Goal: Task Accomplishment & Management: Complete application form

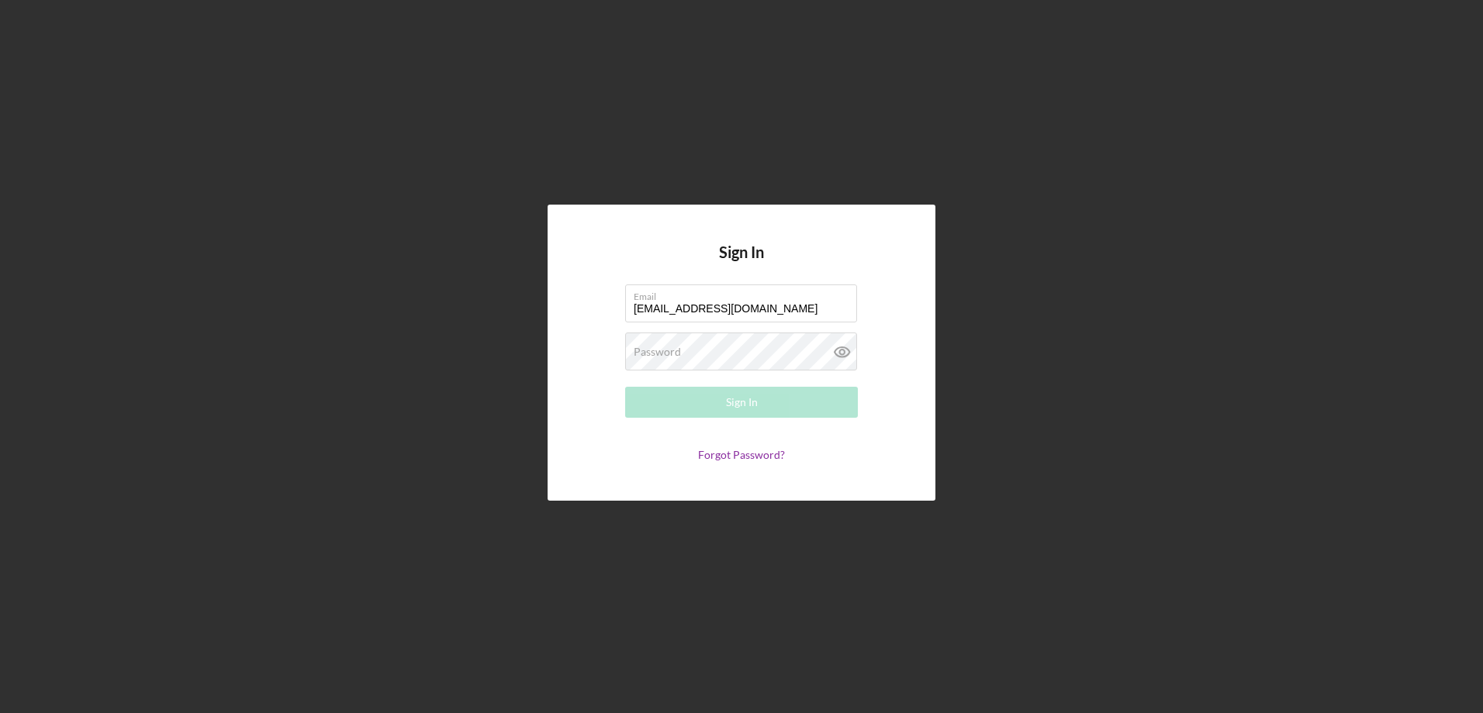
type input "[EMAIL_ADDRESS][DOMAIN_NAME]"
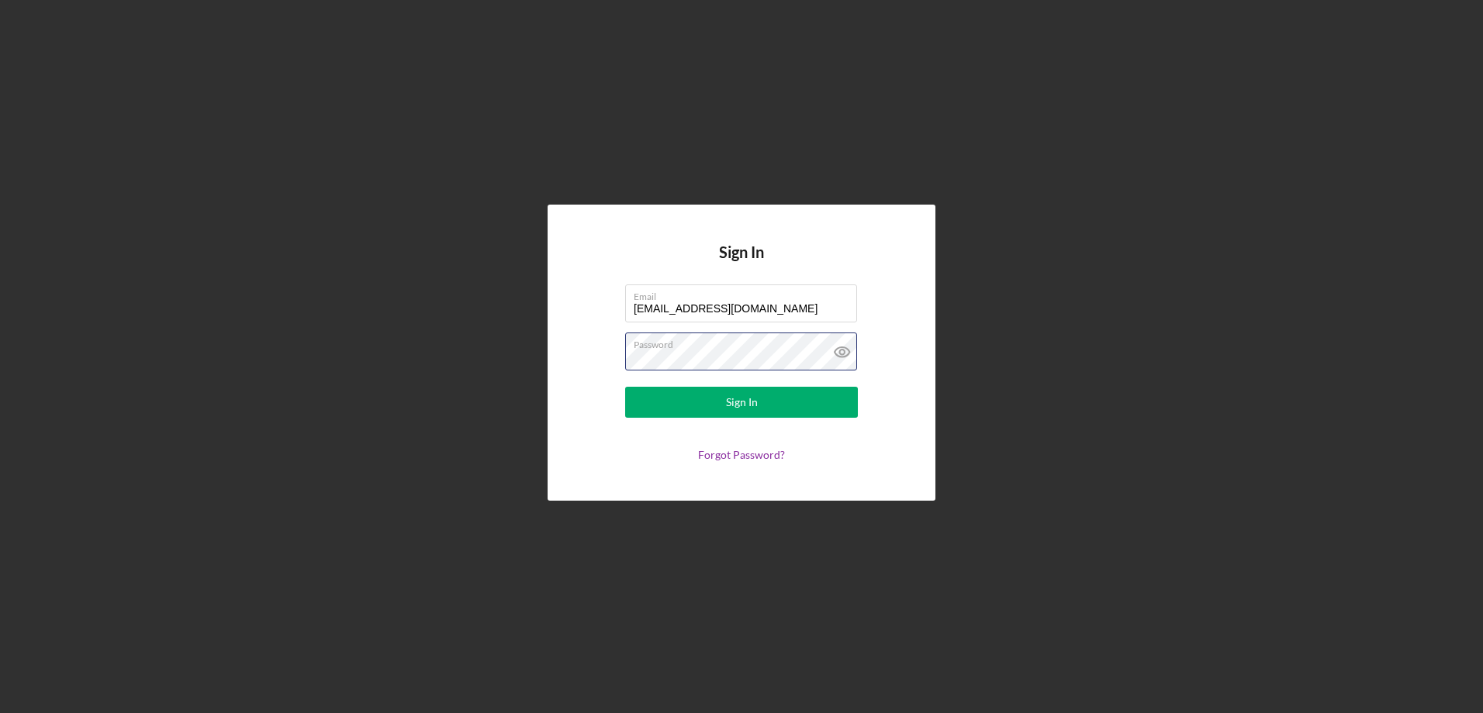
click at [625, 387] on button "Sign In" at bounding box center [741, 402] width 233 height 31
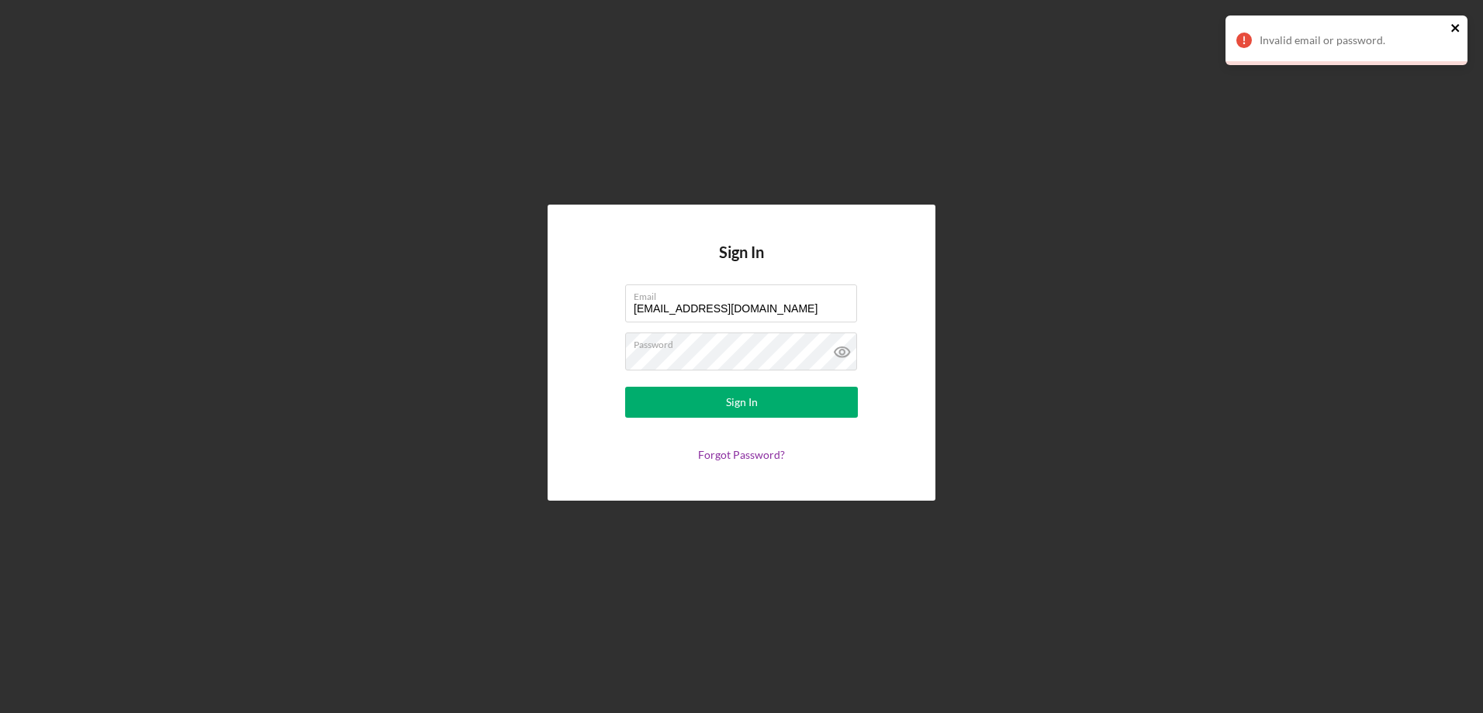
click at [1458, 25] on icon "close" at bounding box center [1455, 28] width 8 height 8
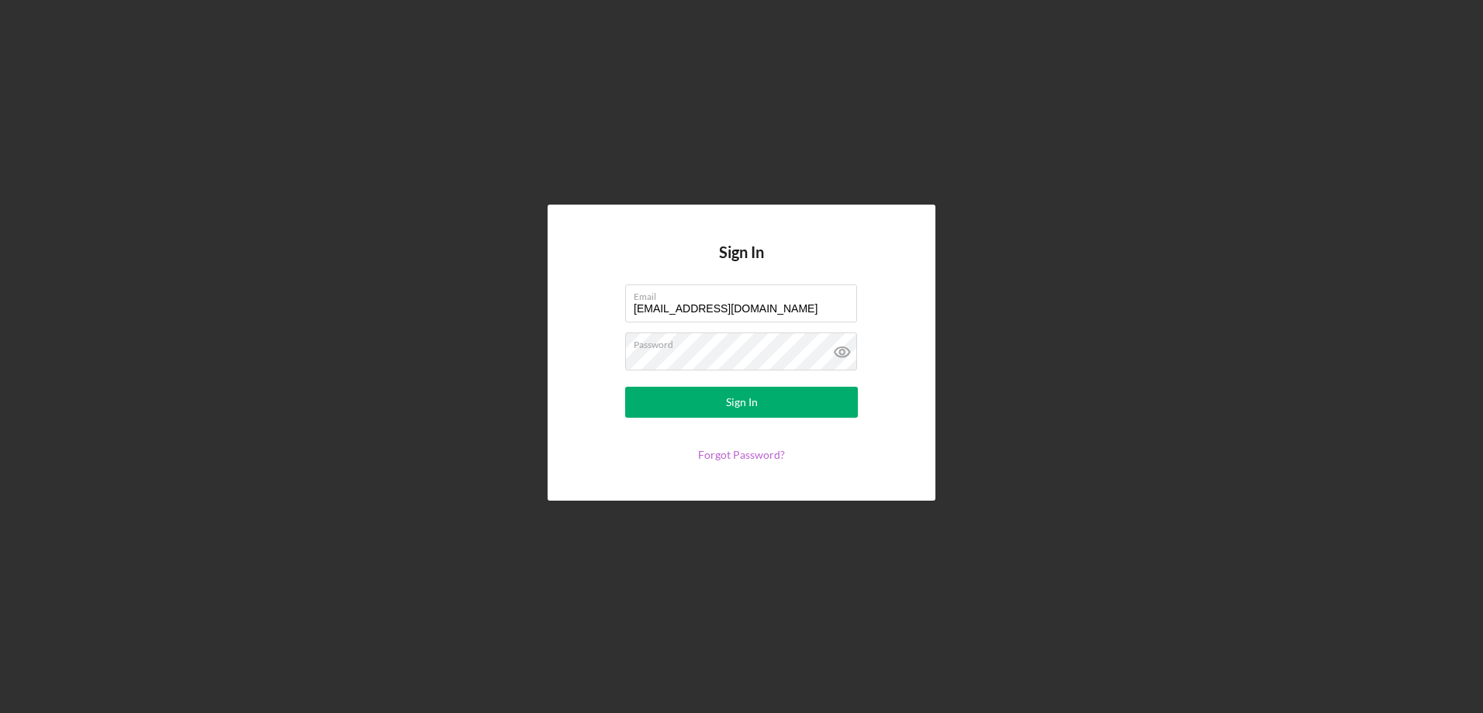
click at [746, 456] on link "Forgot Password?" at bounding box center [741, 454] width 87 height 13
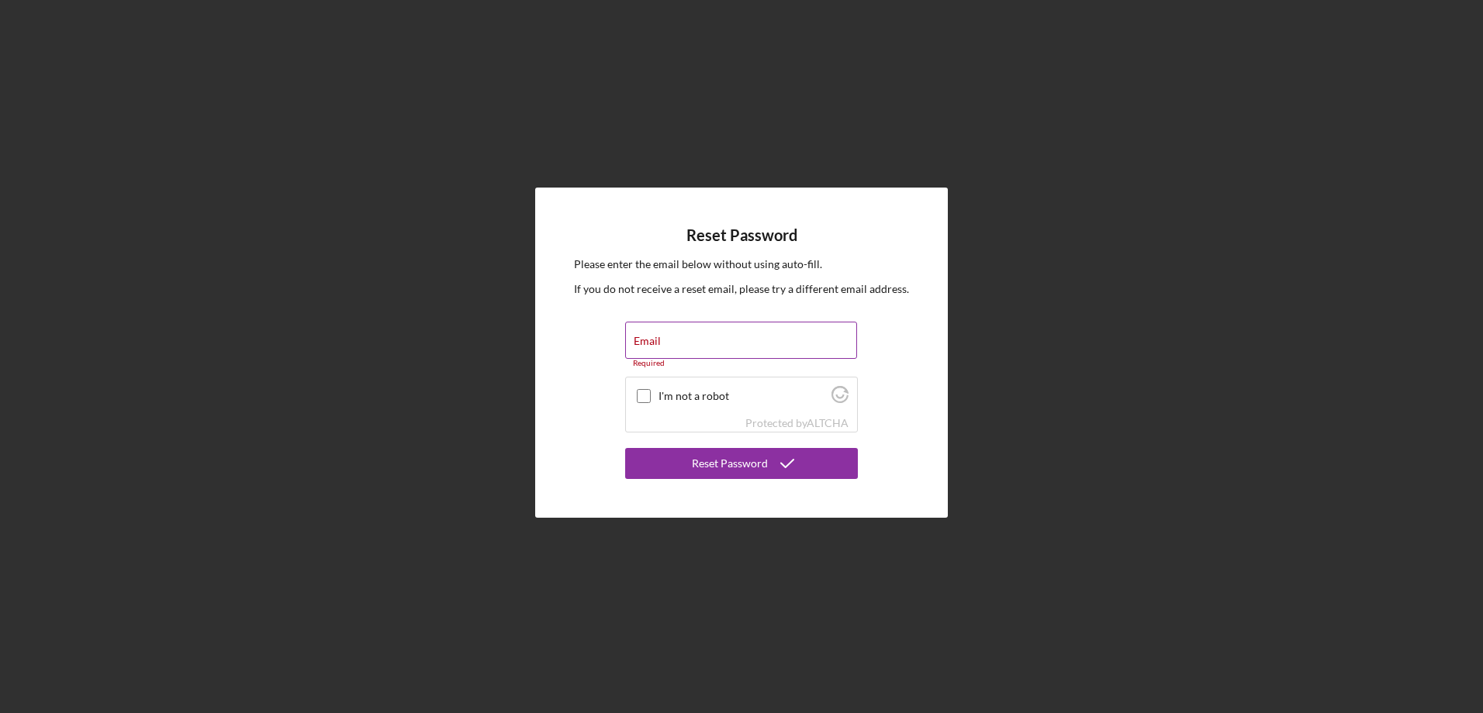
click at [713, 341] on div "Email Required" at bounding box center [741, 345] width 233 height 47
click at [713, 341] on input "Email" at bounding box center [741, 340] width 232 height 37
type input "[EMAIL_ADDRESS][DOMAIN_NAME]"
click at [644, 387] on input "I'm not a robot" at bounding box center [644, 388] width 14 height 14
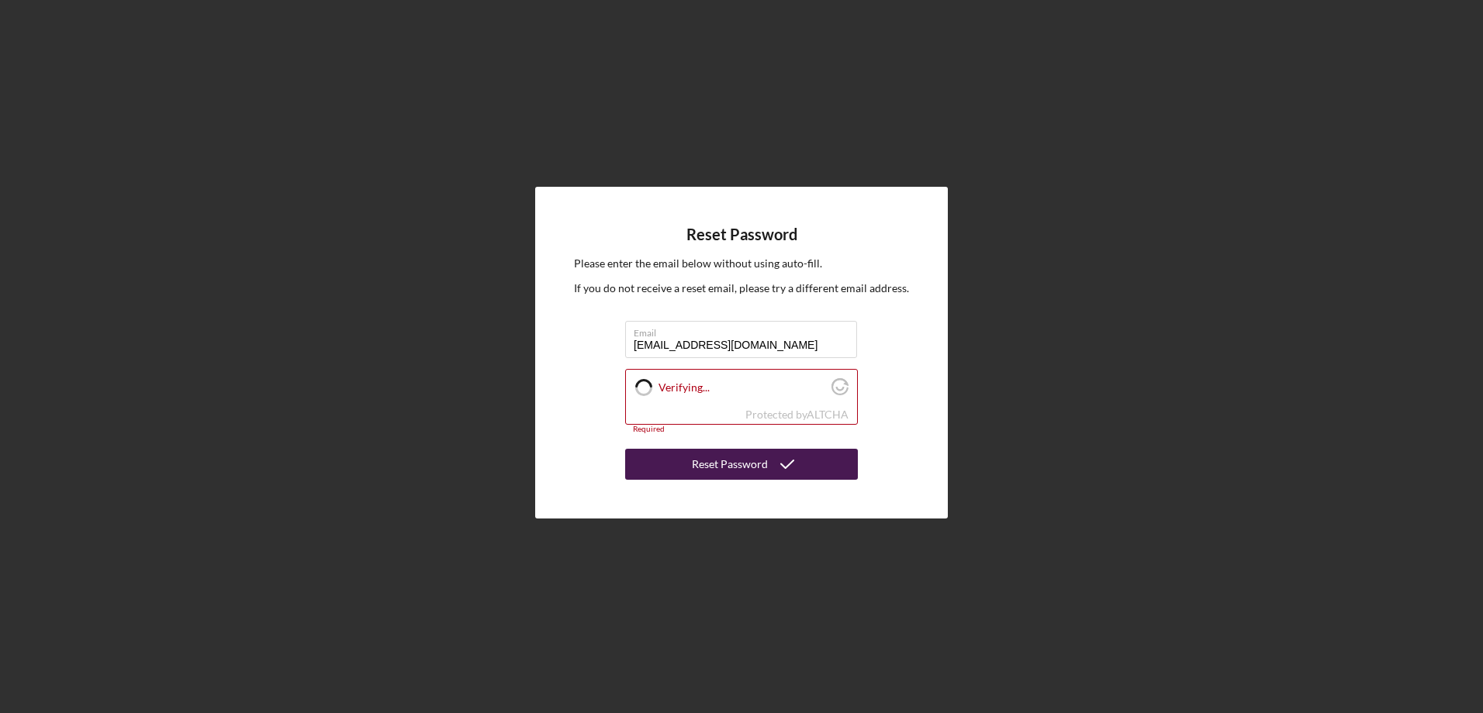
checkbox input "true"
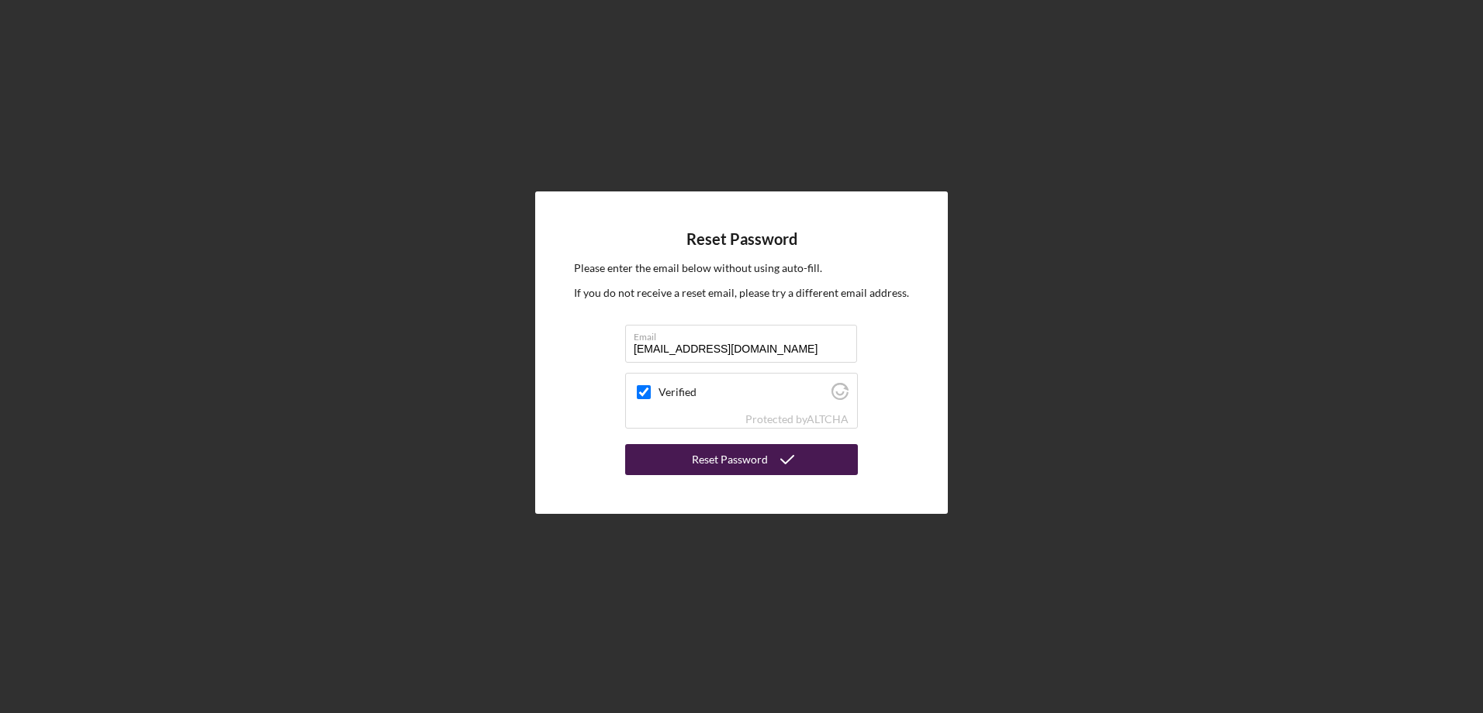
click at [677, 471] on button "Reset Password" at bounding box center [741, 459] width 233 height 31
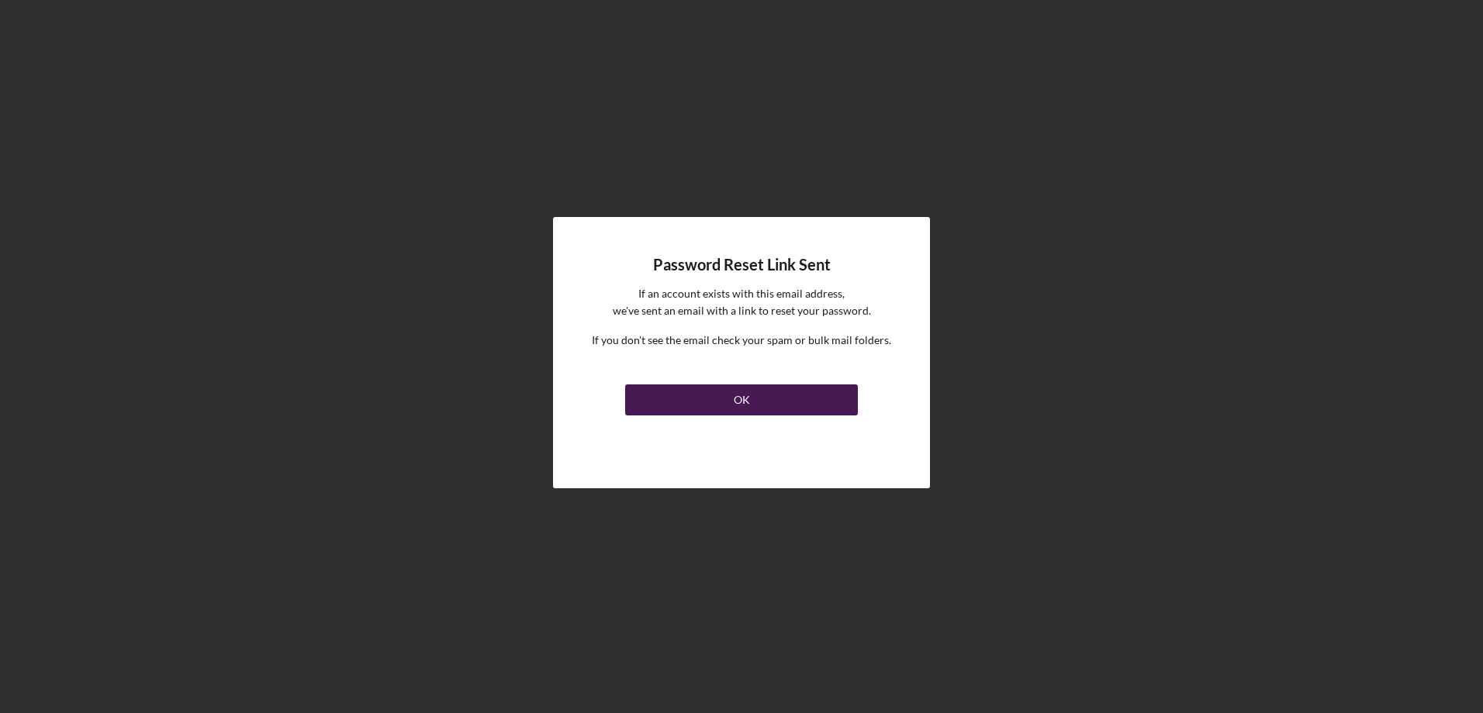
click at [705, 392] on button "OK" at bounding box center [741, 400] width 233 height 31
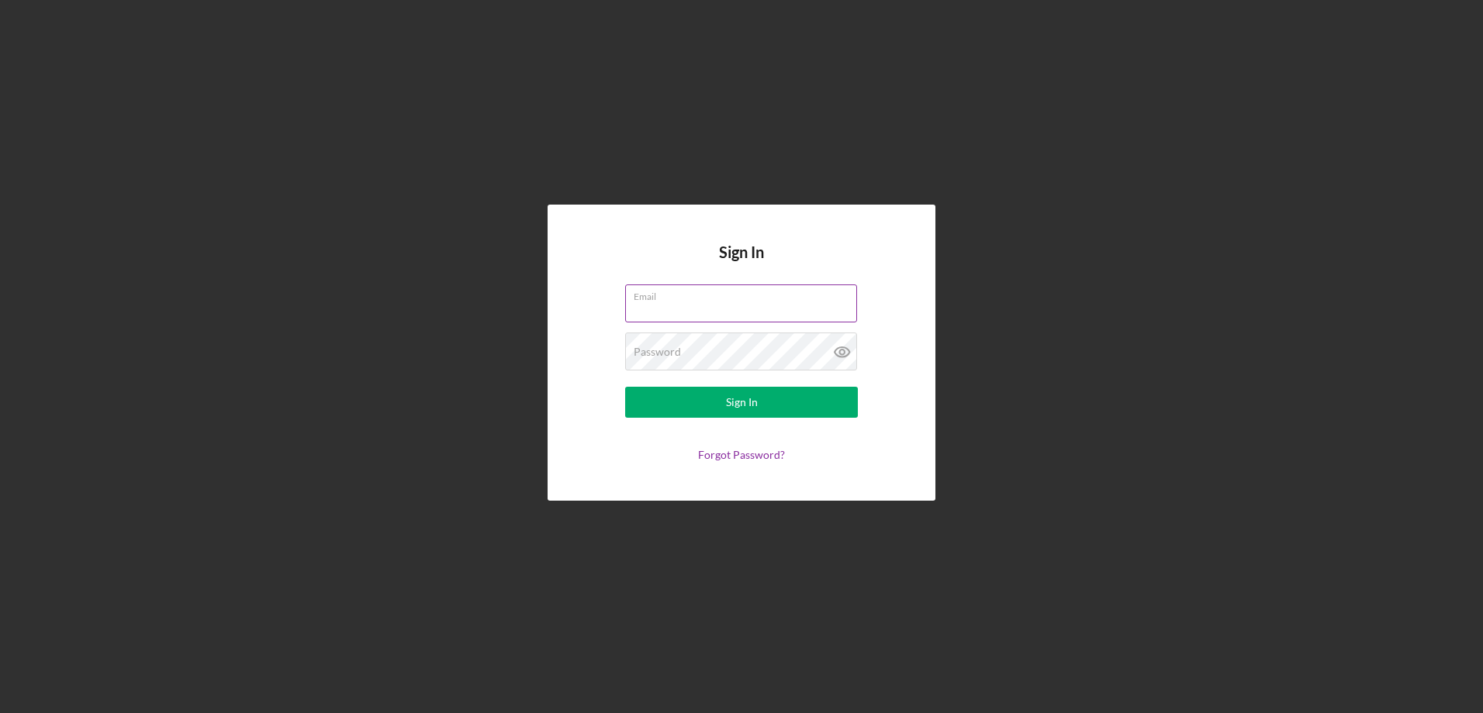
click at [686, 295] on div "Email" at bounding box center [741, 304] width 233 height 39
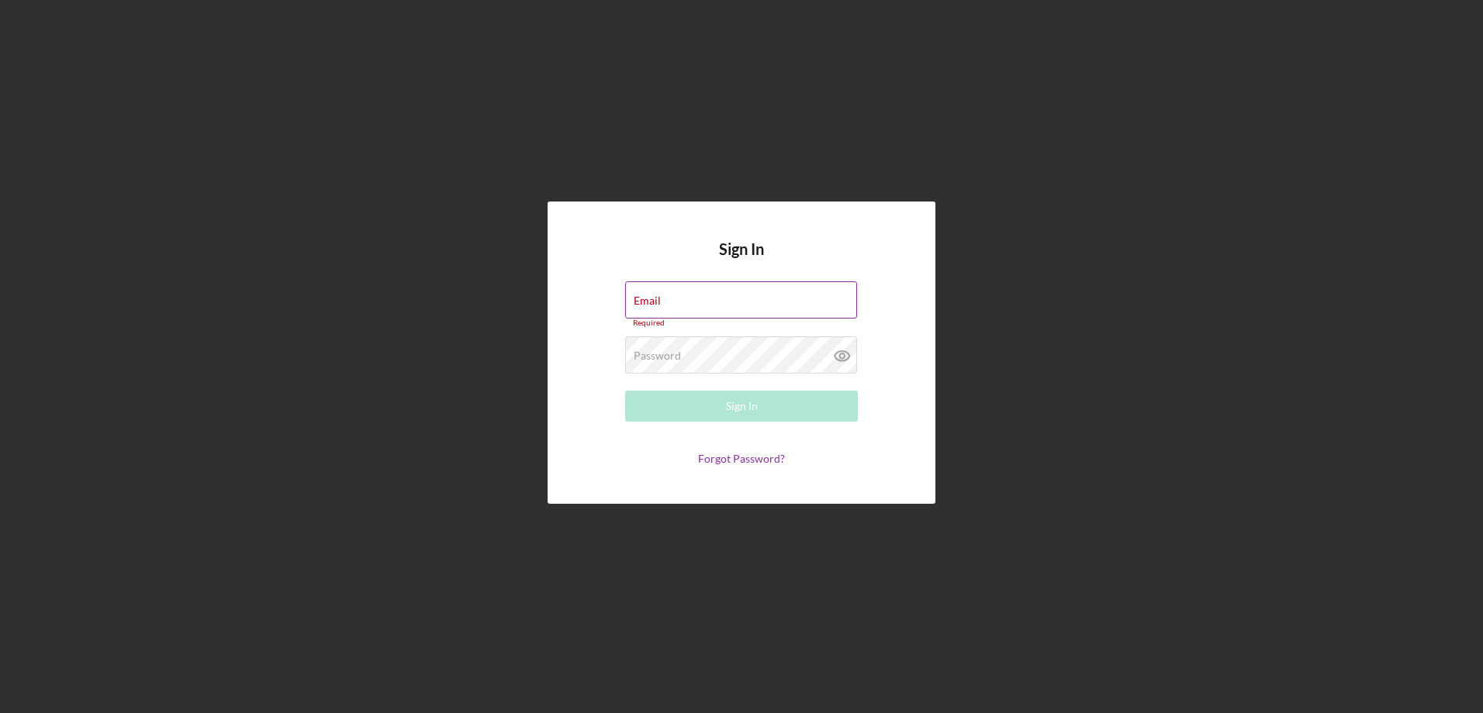
click at [686, 297] on div "Email Required" at bounding box center [741, 304] width 233 height 47
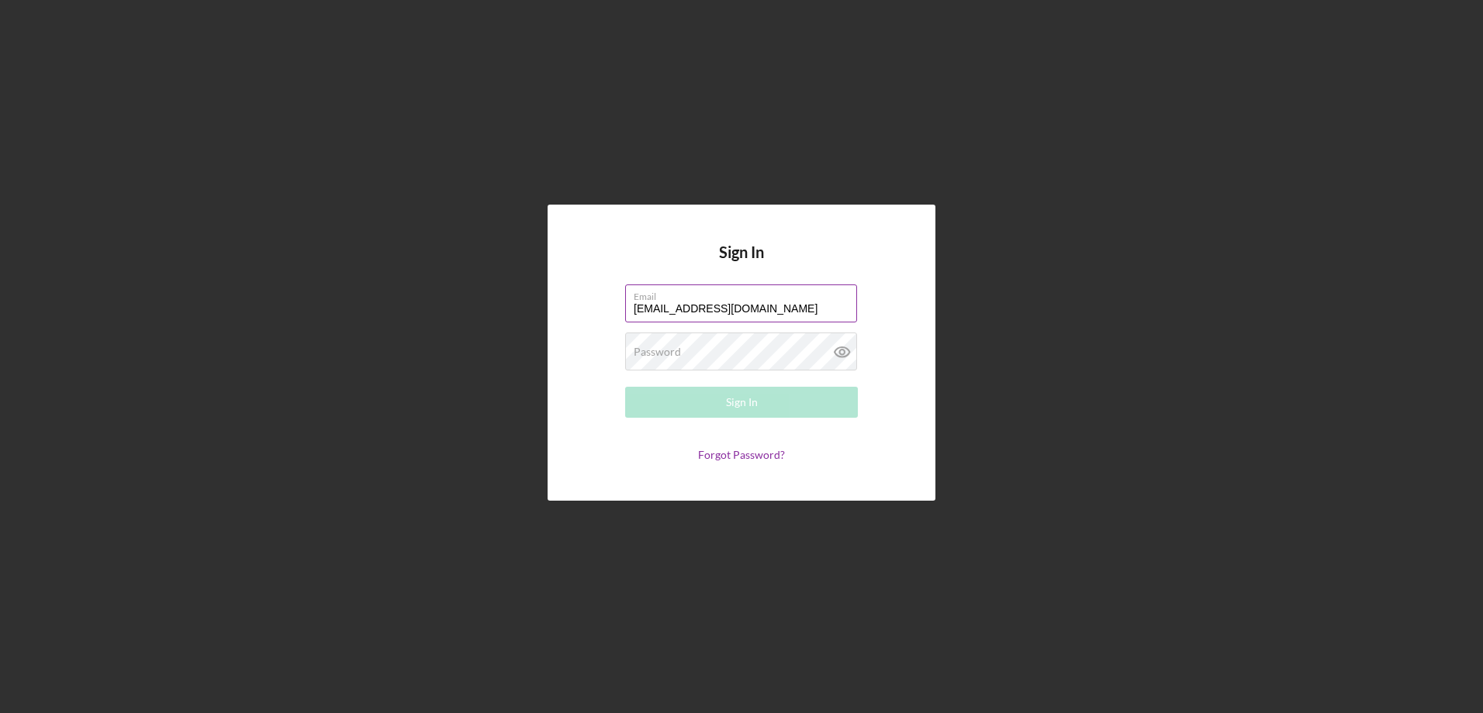
type input "[EMAIL_ADDRESS][DOMAIN_NAME]"
click at [738, 397] on div "Sign In" at bounding box center [742, 402] width 32 height 31
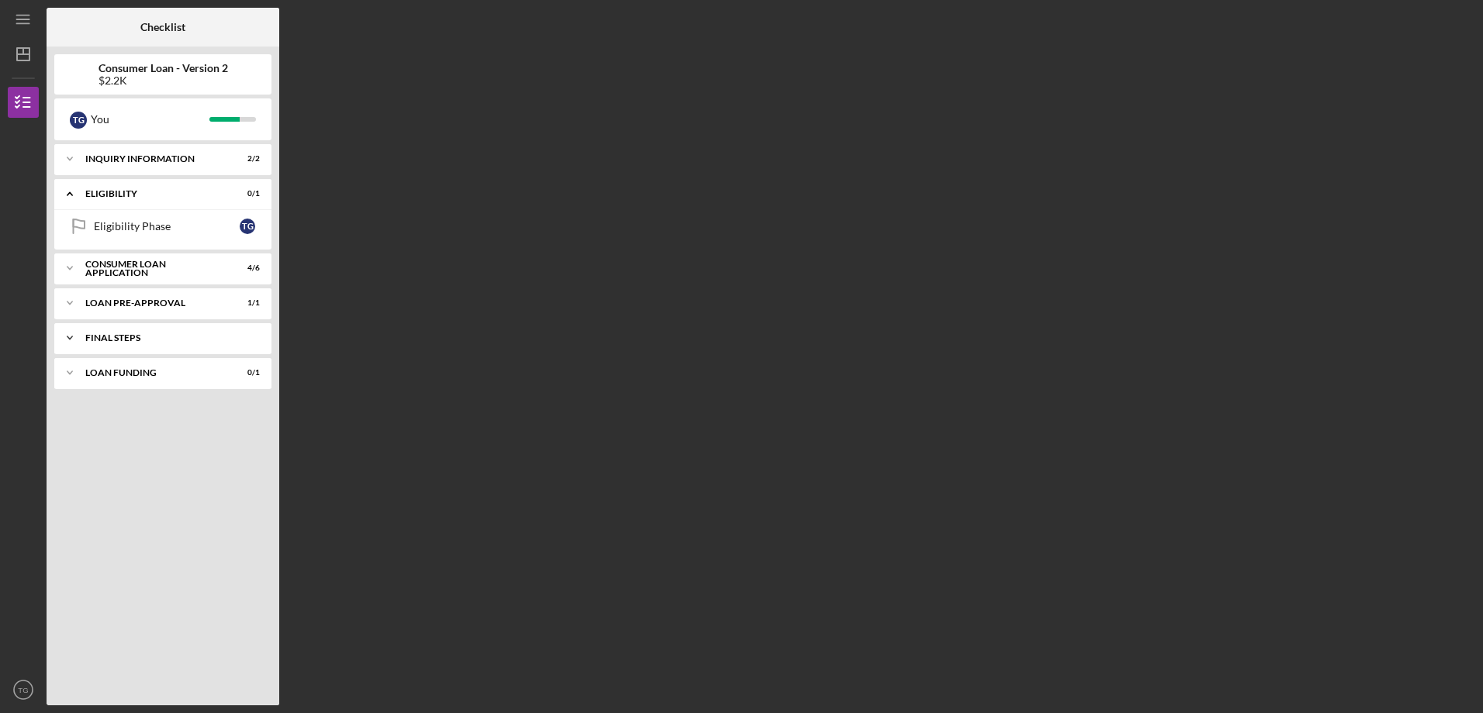
click at [143, 333] on div "FINAL STEPS" at bounding box center [168, 337] width 167 height 9
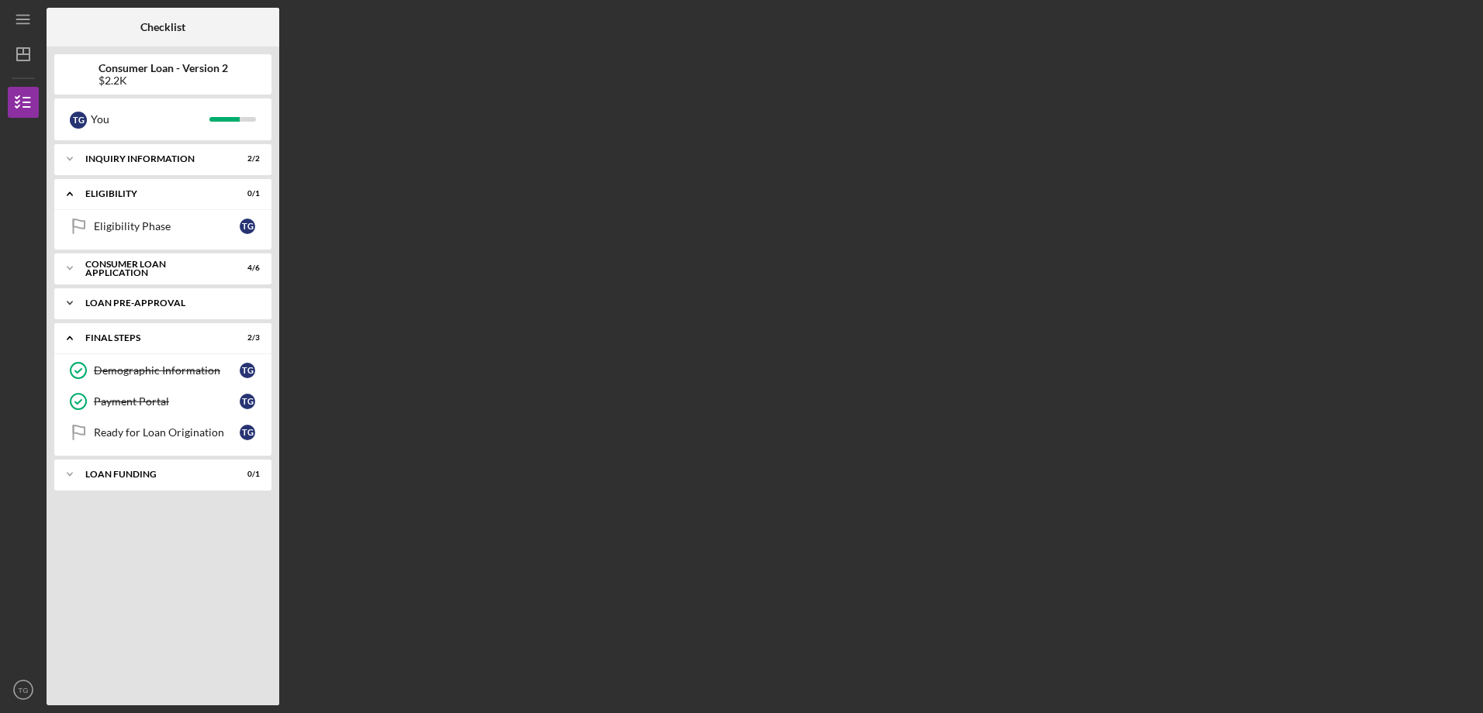
click at [136, 301] on div "Loan Pre-Approval" at bounding box center [168, 303] width 167 height 9
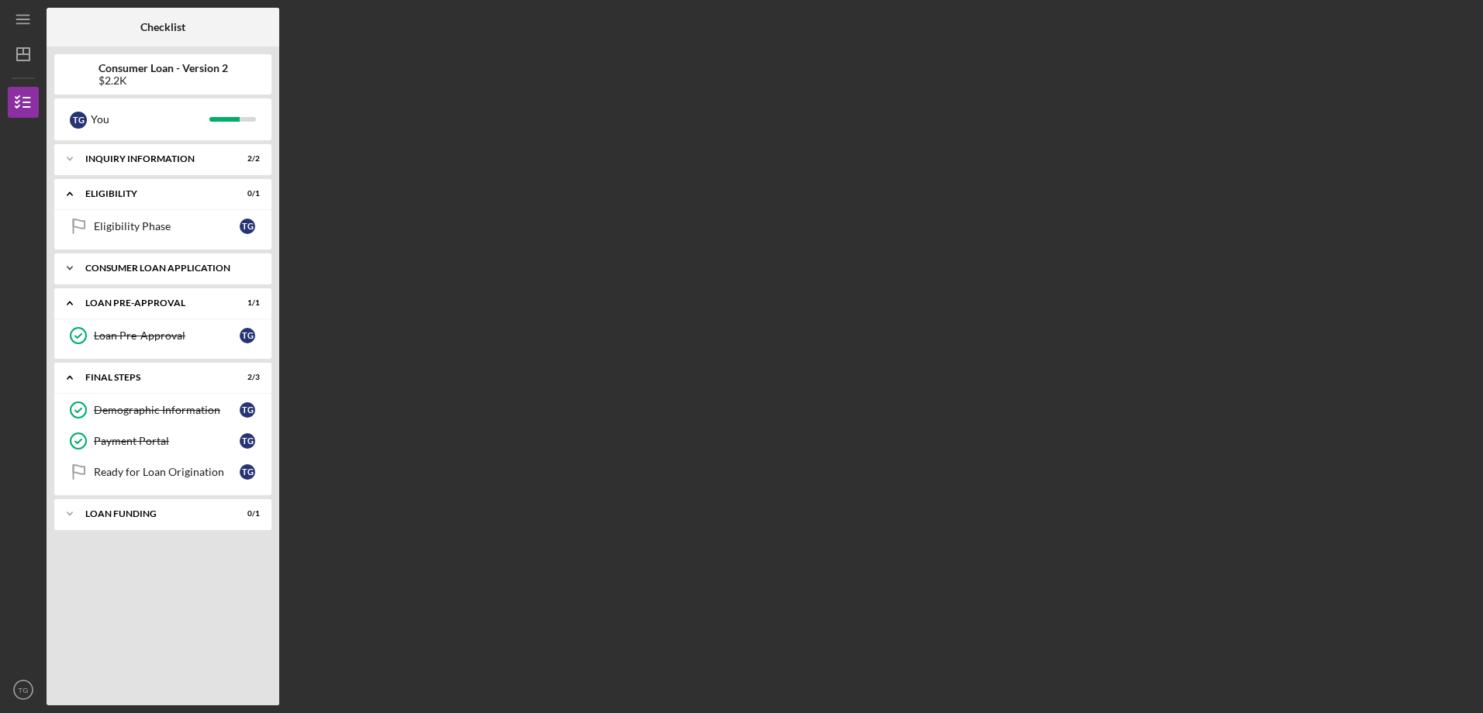
click at [135, 266] on div "Consumer Loan Application" at bounding box center [168, 268] width 167 height 9
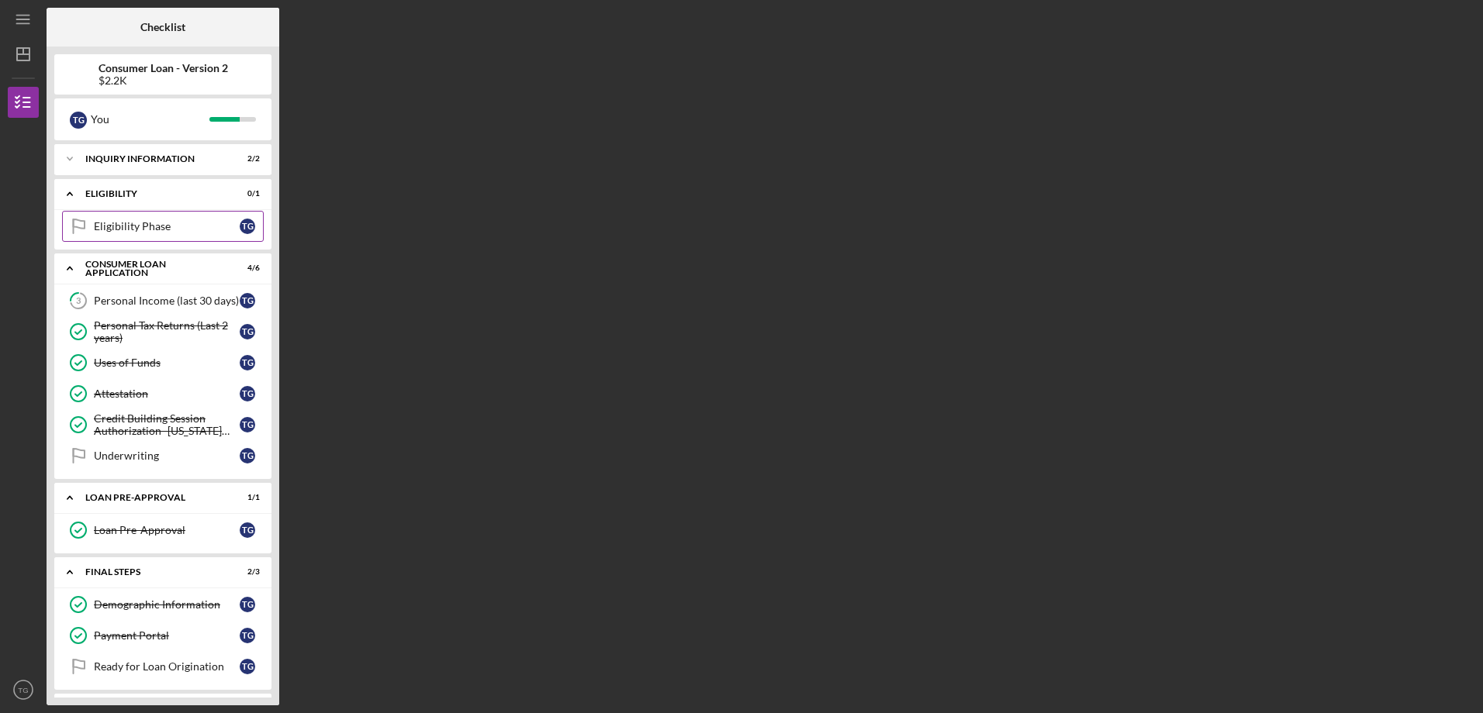
click at [150, 229] on div "Eligibility Phase" at bounding box center [167, 226] width 146 height 12
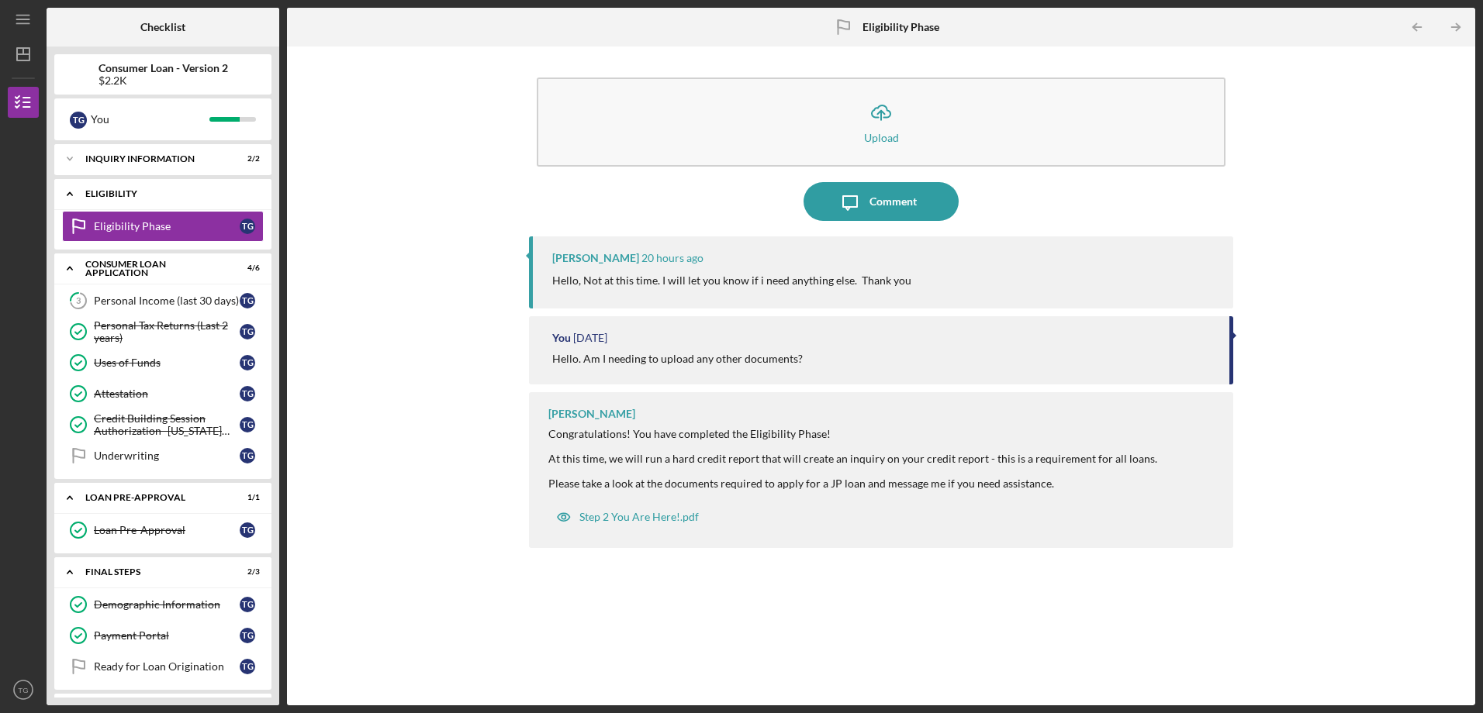
click at [166, 197] on div "Eligibility" at bounding box center [168, 193] width 167 height 9
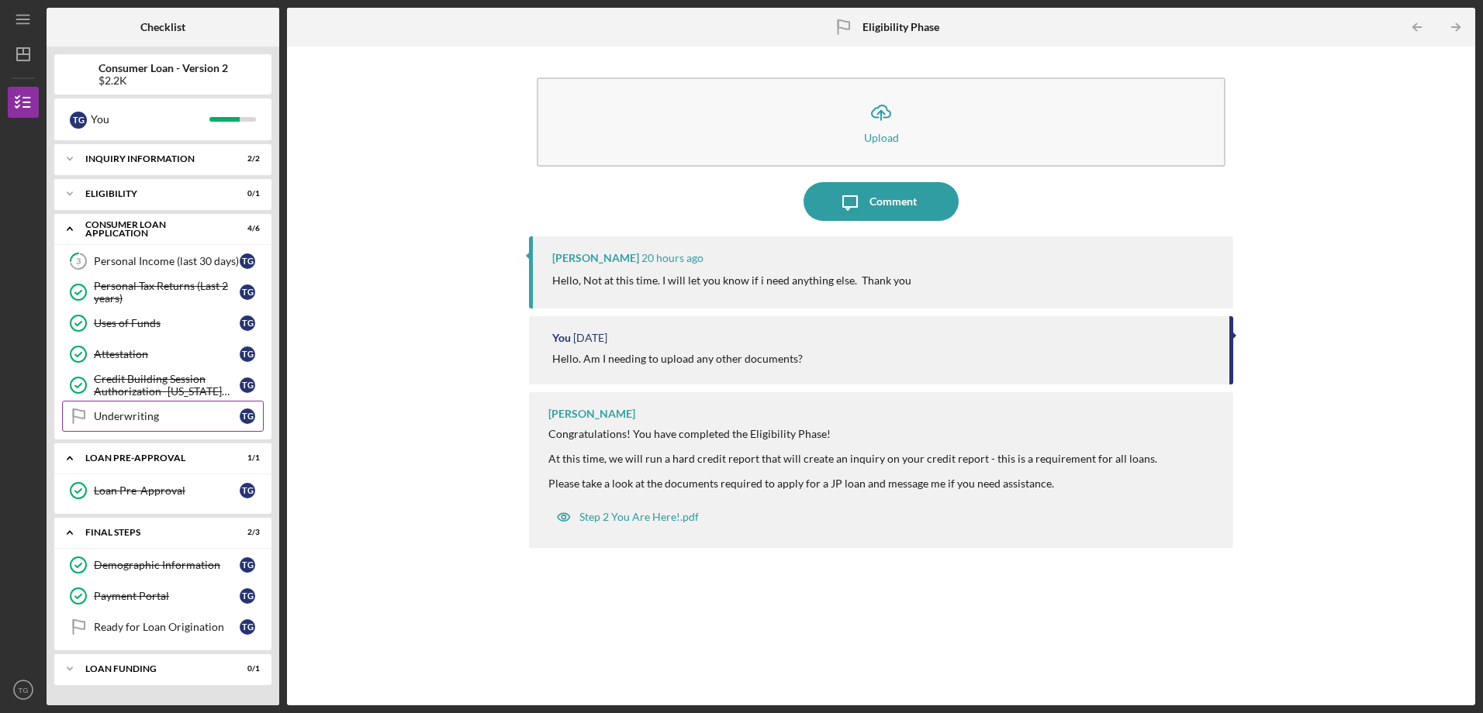
click at [152, 414] on div "Underwriting" at bounding box center [167, 416] width 146 height 12
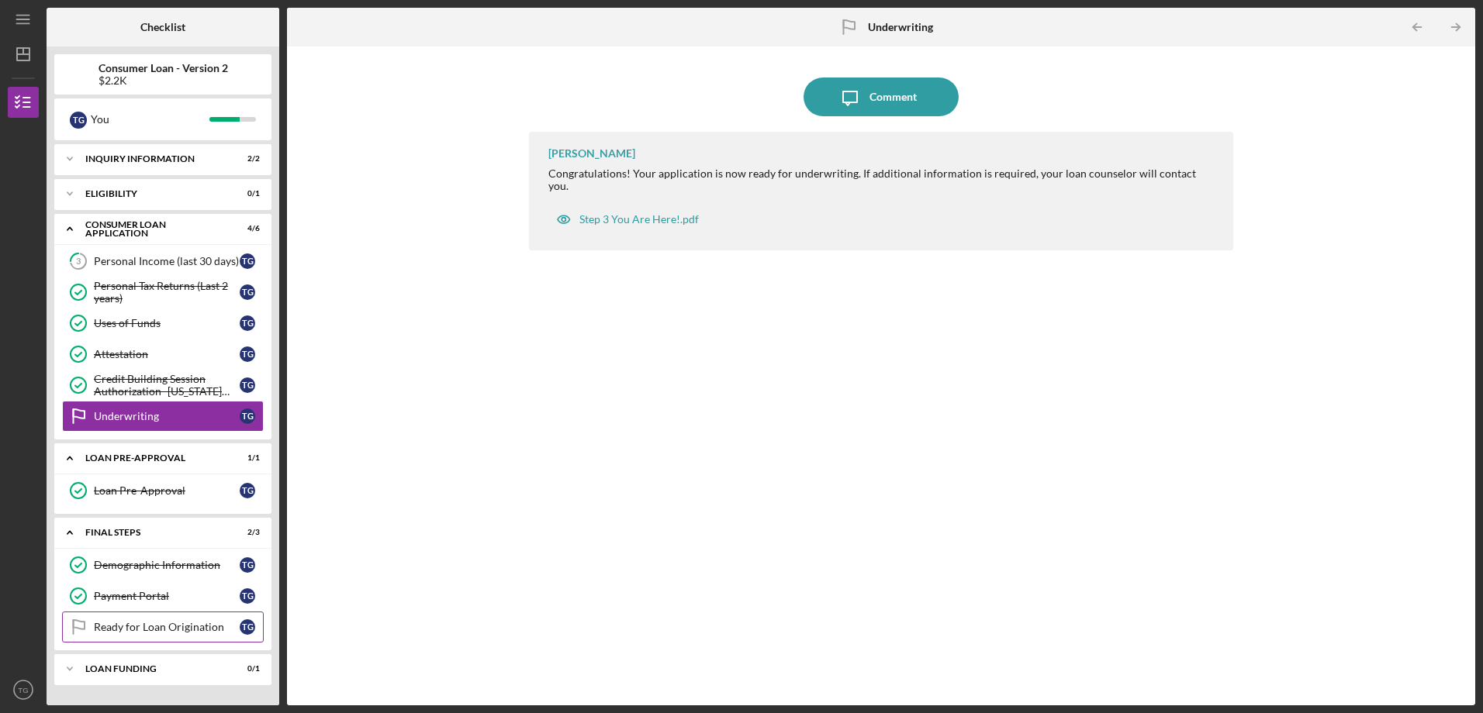
click at [180, 630] on div "Ready for Loan Origination" at bounding box center [167, 627] width 146 height 12
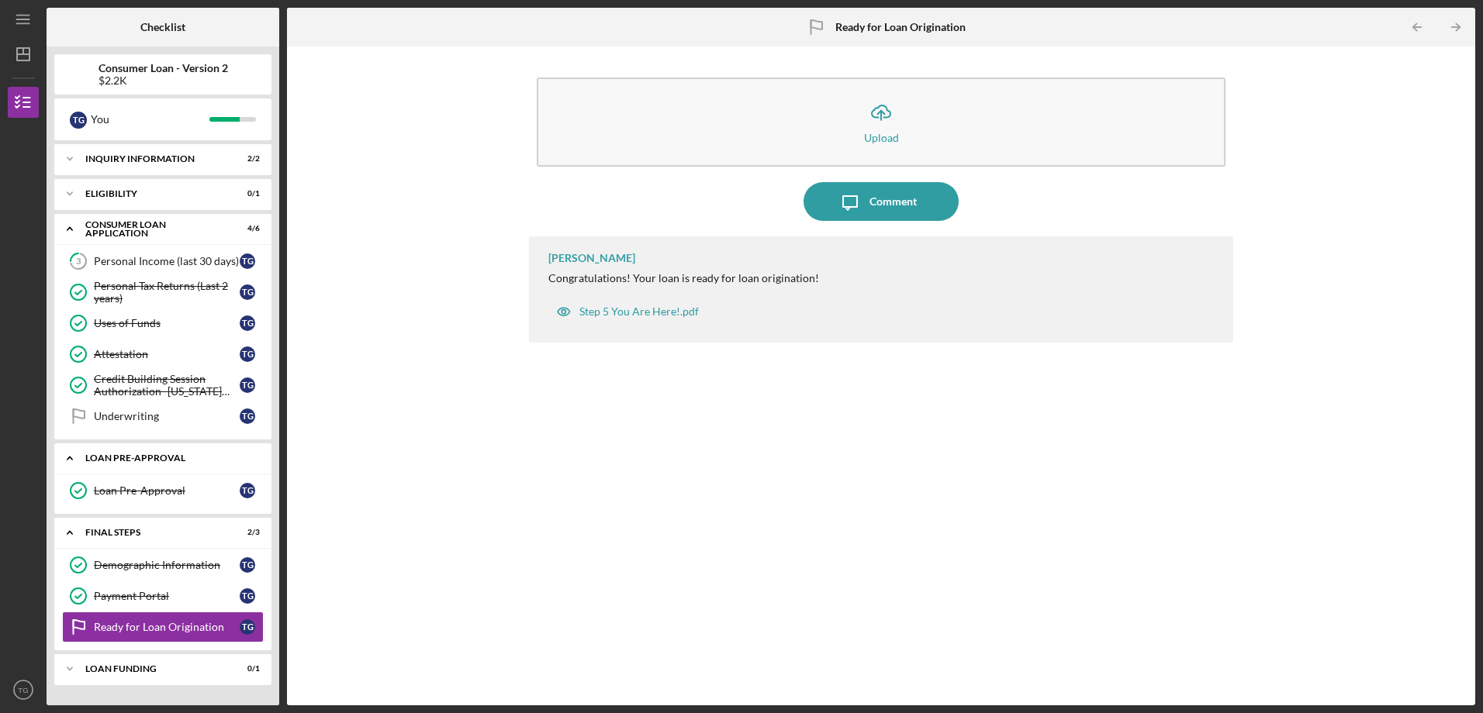
click at [166, 459] on div "Loan Pre-Approval" at bounding box center [168, 458] width 167 height 9
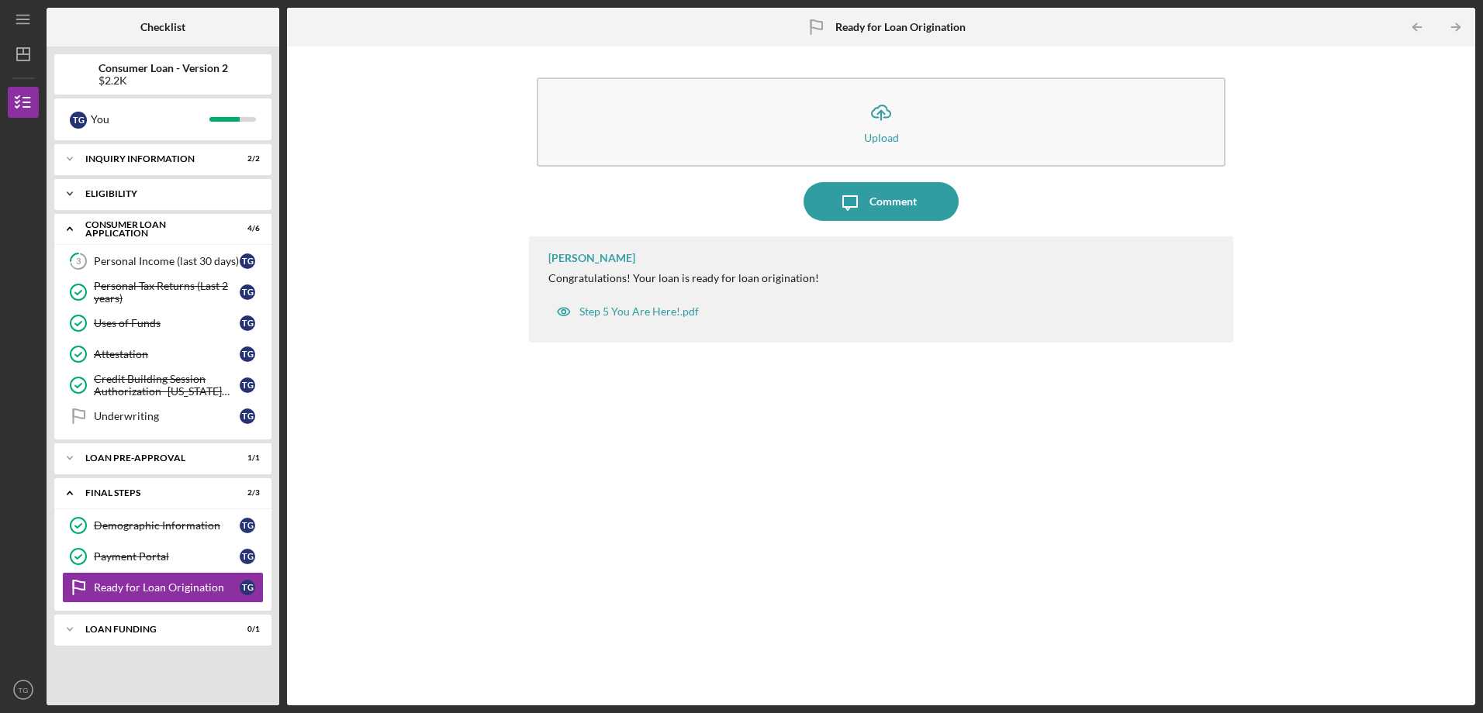
drag, startPoint x: 136, startPoint y: 226, endPoint x: 137, endPoint y: 201, distance: 25.6
click at [136, 226] on div "Consumer Loan Application" at bounding box center [153, 229] width 136 height 18
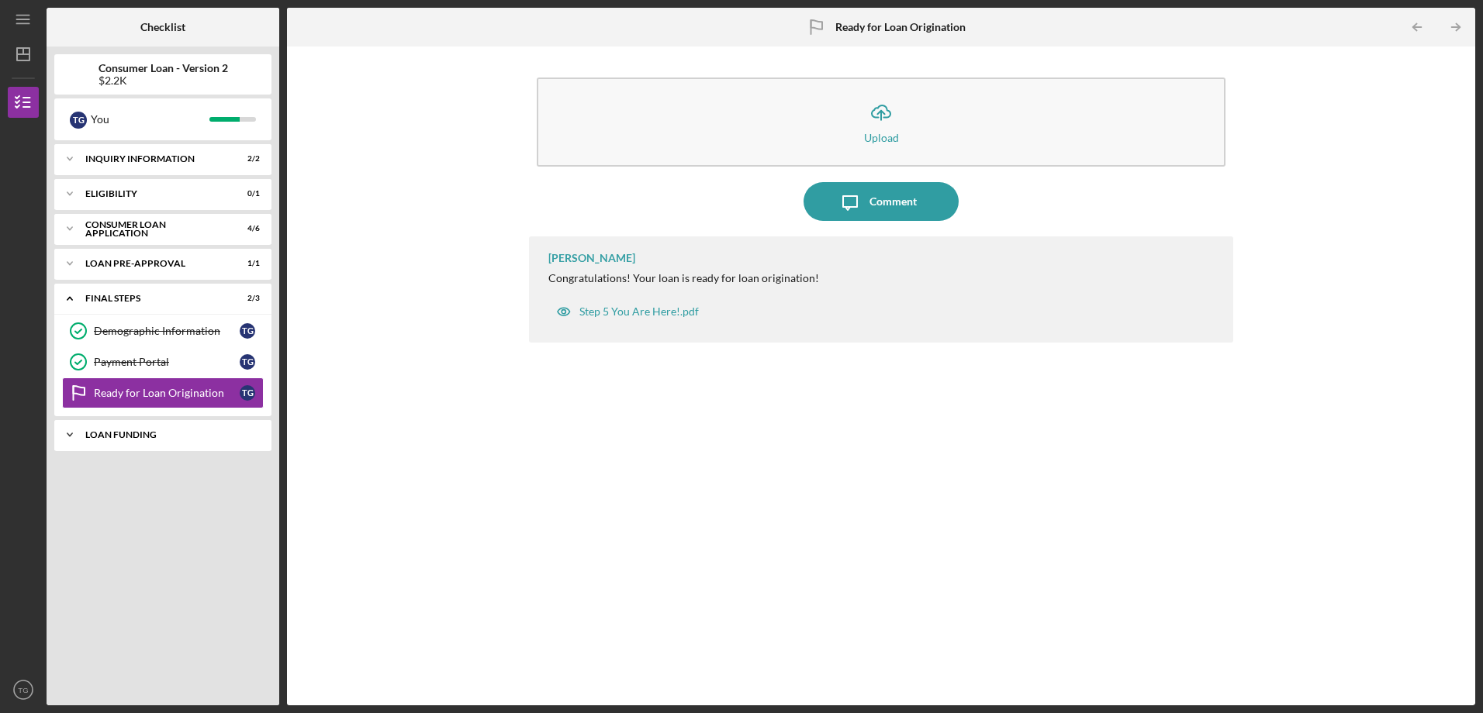
click at [161, 439] on div "Loan Funding" at bounding box center [168, 434] width 167 height 9
click at [147, 470] on div "Loan Funded!" at bounding box center [167, 467] width 146 height 12
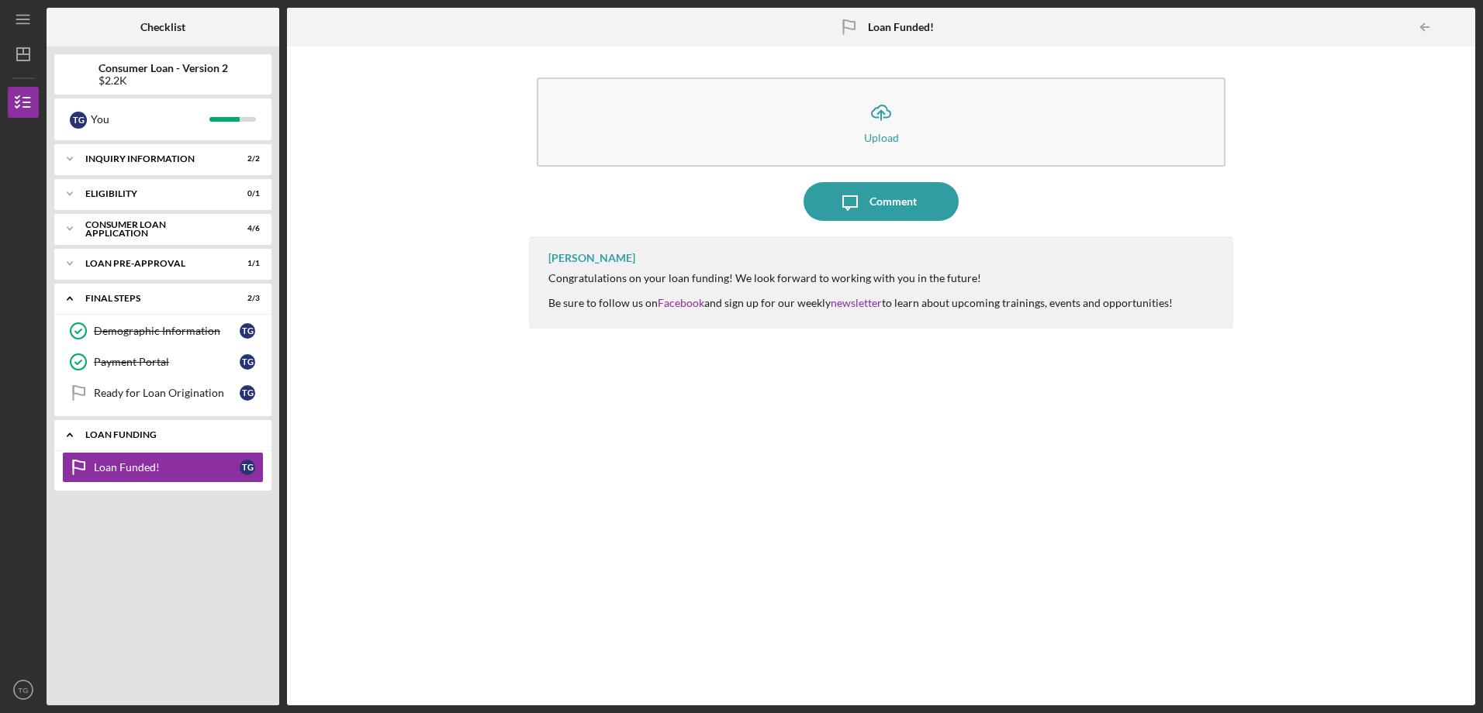
click at [154, 434] on div "Loan Funding" at bounding box center [168, 434] width 167 height 9
click at [153, 401] on link "Ready for Loan Origination Ready for Loan Origination T G" at bounding box center [163, 393] width 202 height 31
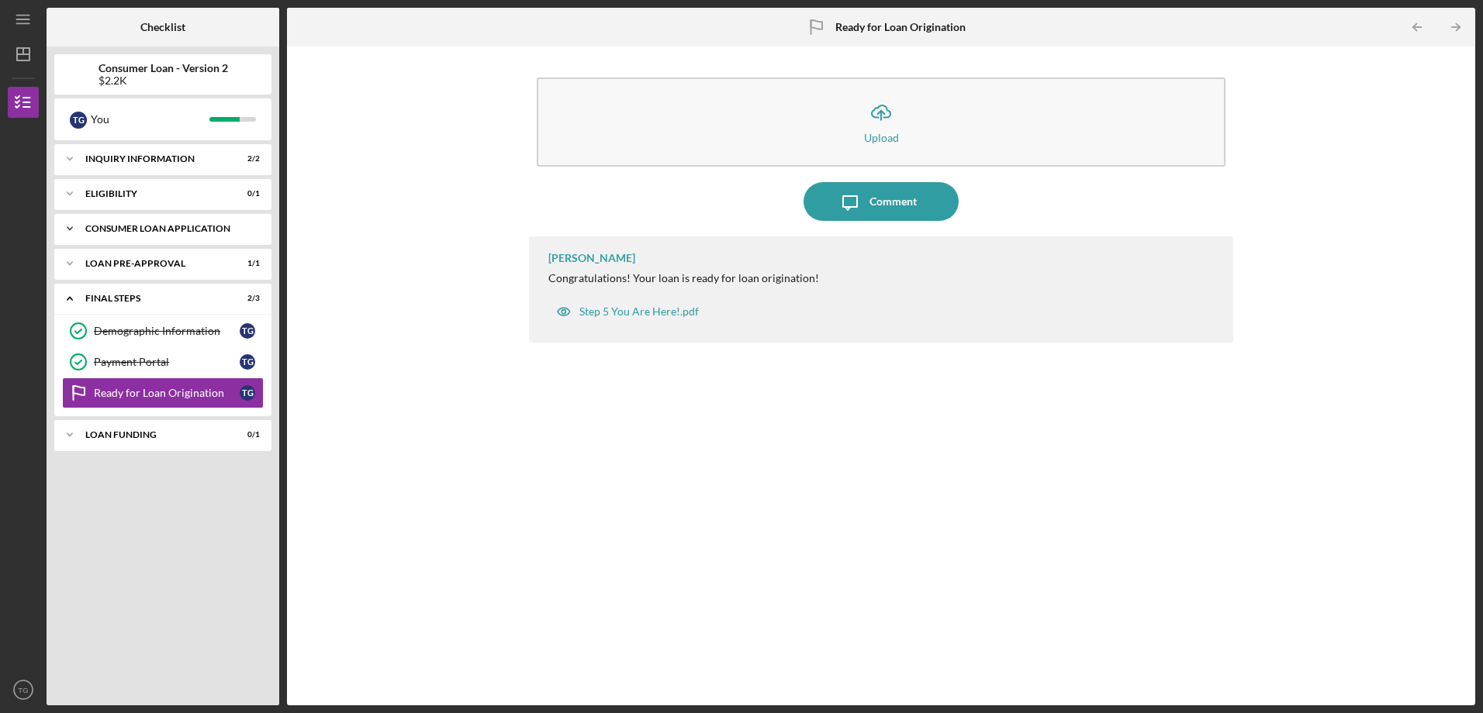
click at [146, 222] on div "Icon/Expander Consumer Loan Application 4 / 6" at bounding box center [162, 228] width 217 height 31
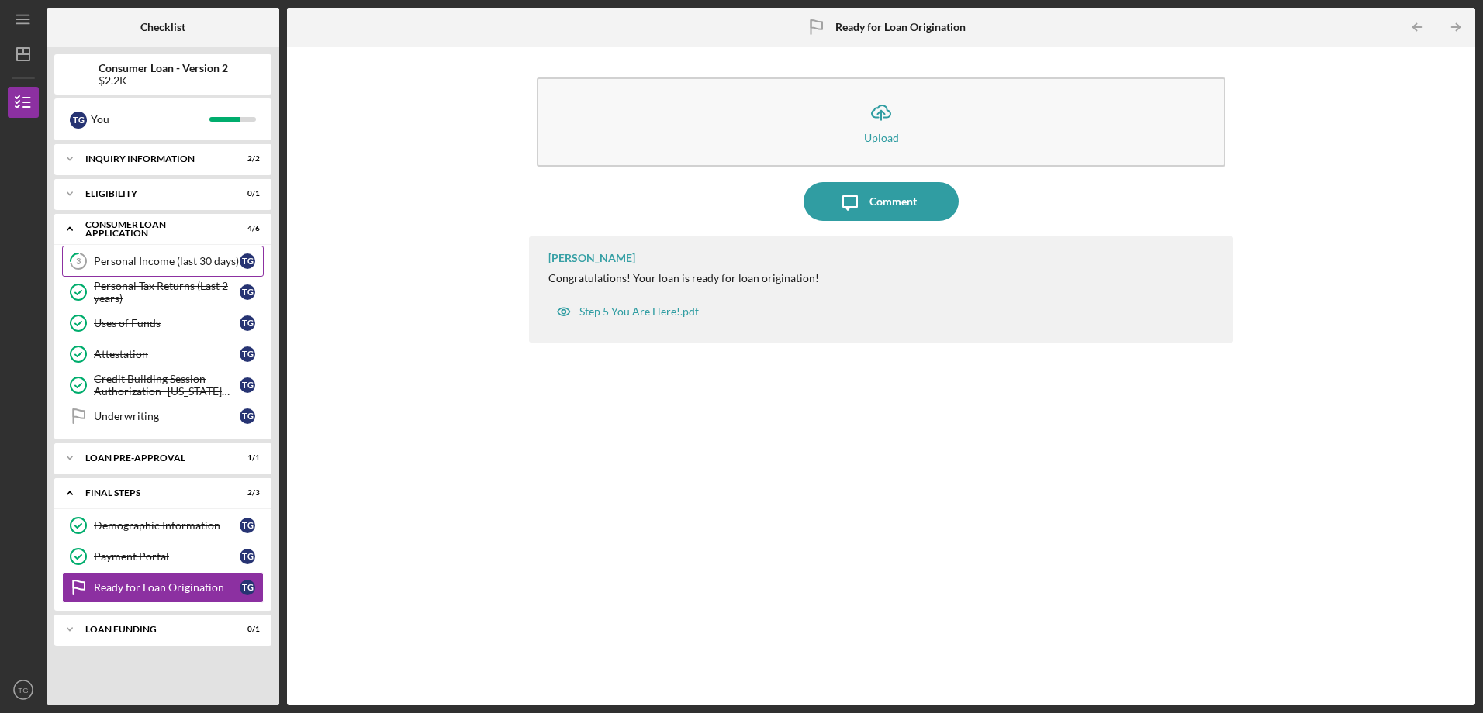
click at [153, 258] on div "Personal Income (last 30 days)" at bounding box center [167, 261] width 146 height 12
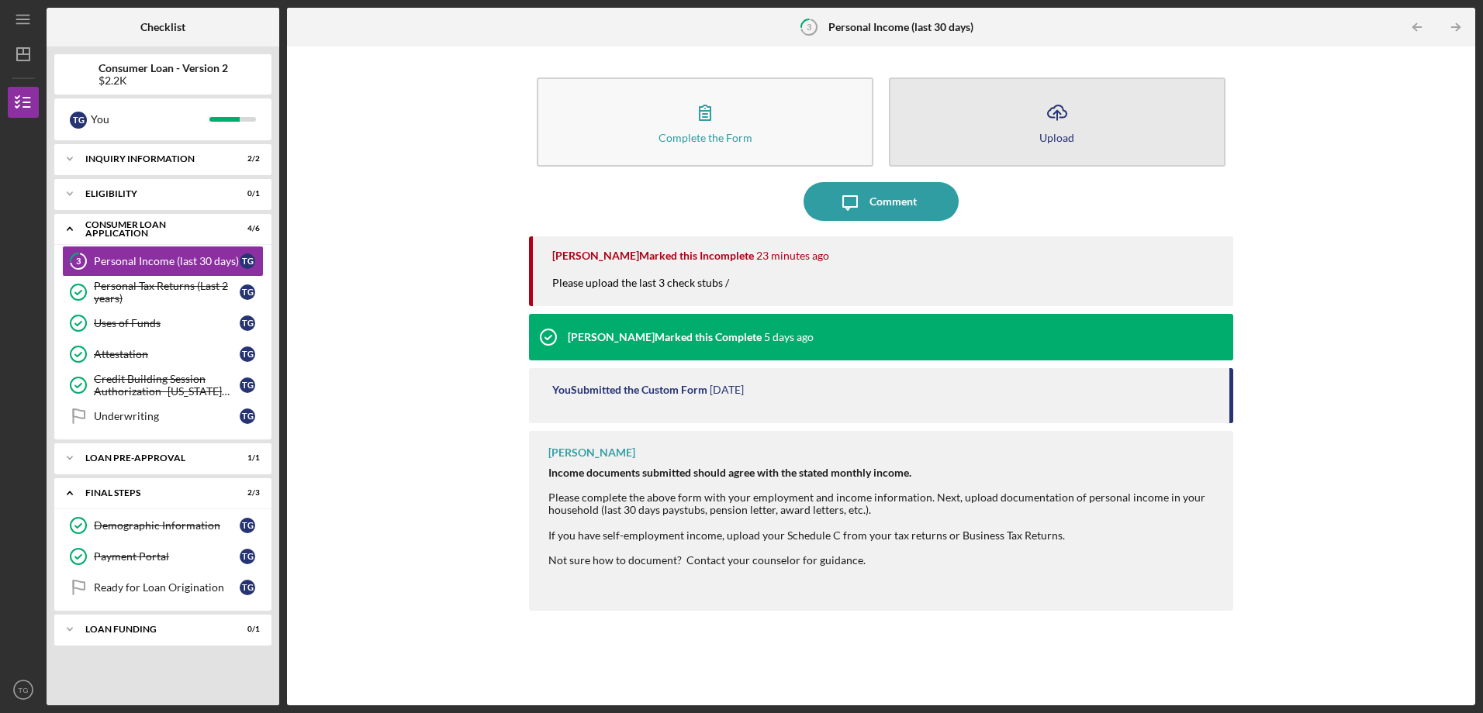
click at [1039, 125] on icon "Icon/Upload" at bounding box center [1057, 112] width 39 height 39
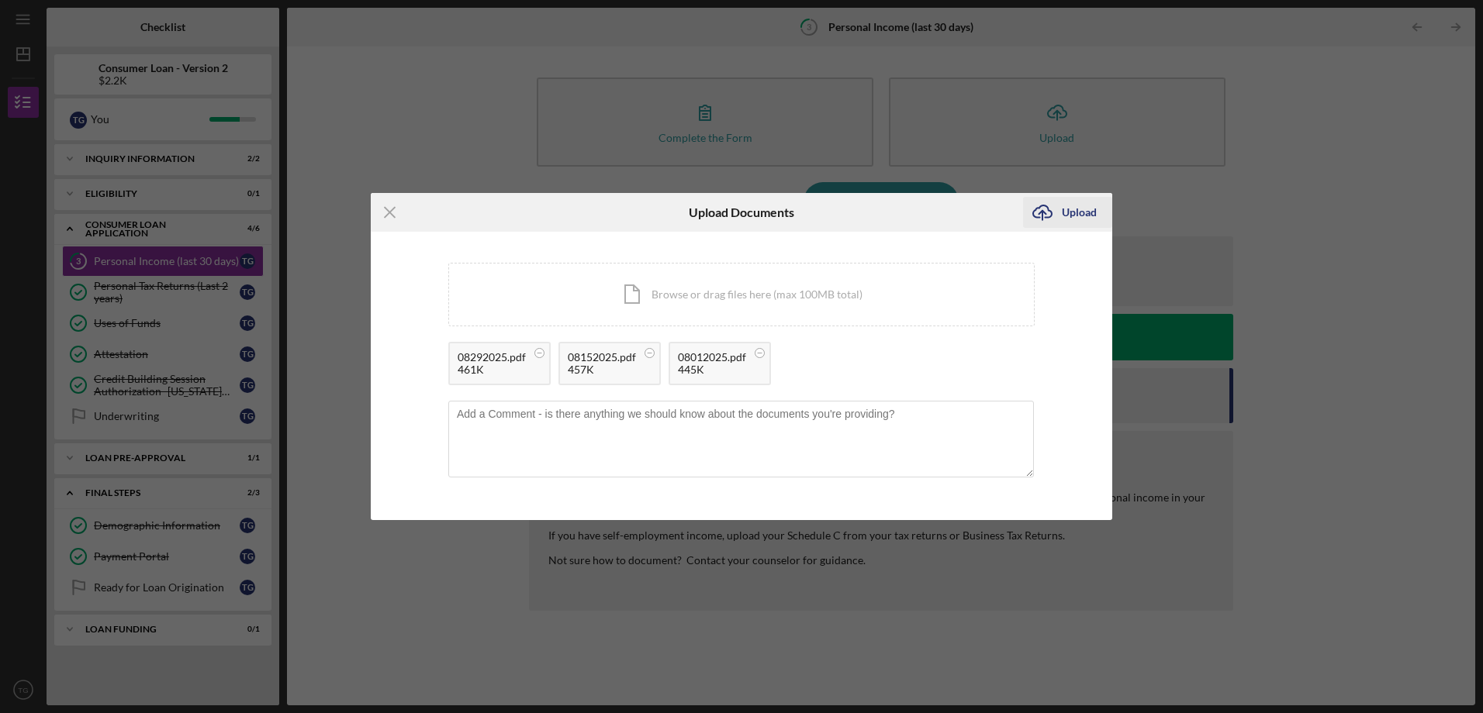
click at [1076, 215] on div "Upload" at bounding box center [1079, 212] width 35 height 31
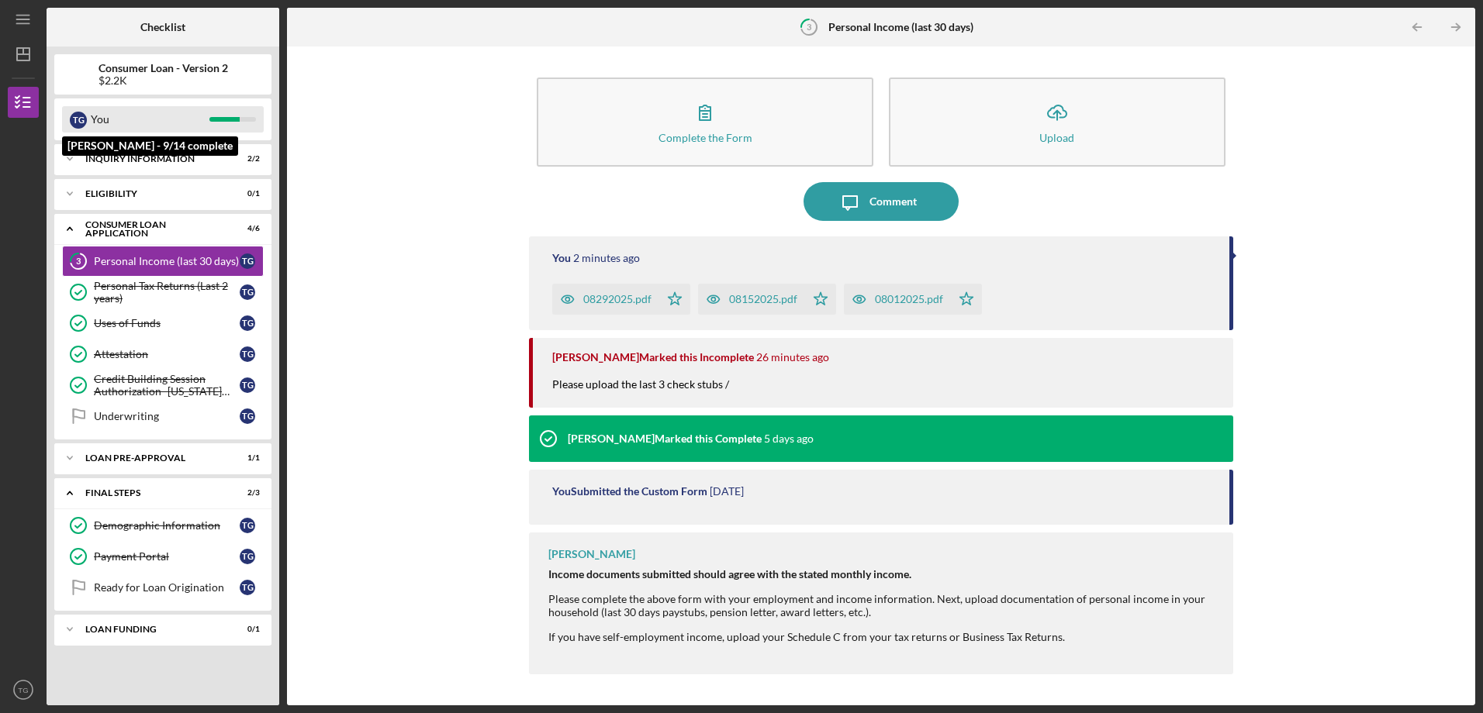
click at [131, 121] on div "You" at bounding box center [150, 119] width 119 height 26
click at [73, 119] on div "T G" at bounding box center [78, 120] width 17 height 17
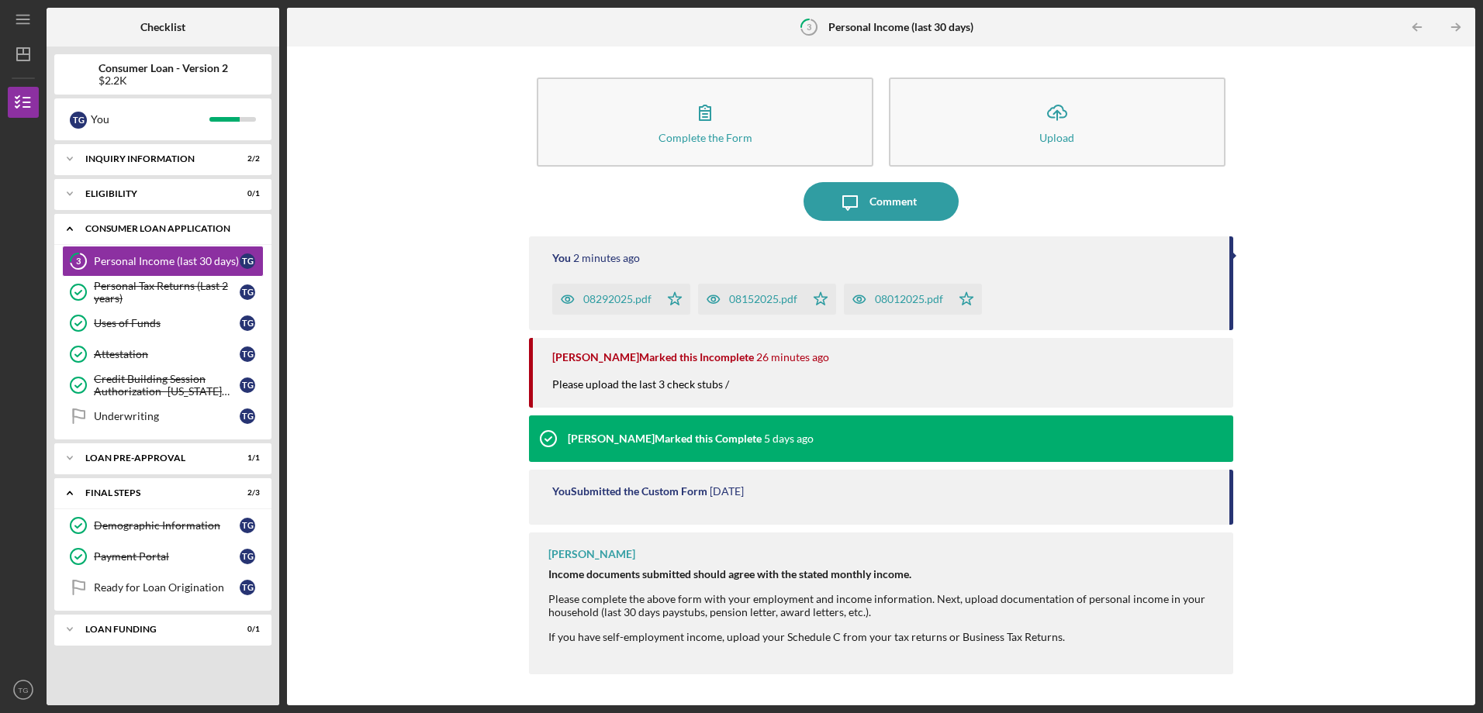
click at [77, 227] on icon "Icon/Expander" at bounding box center [69, 228] width 31 height 31
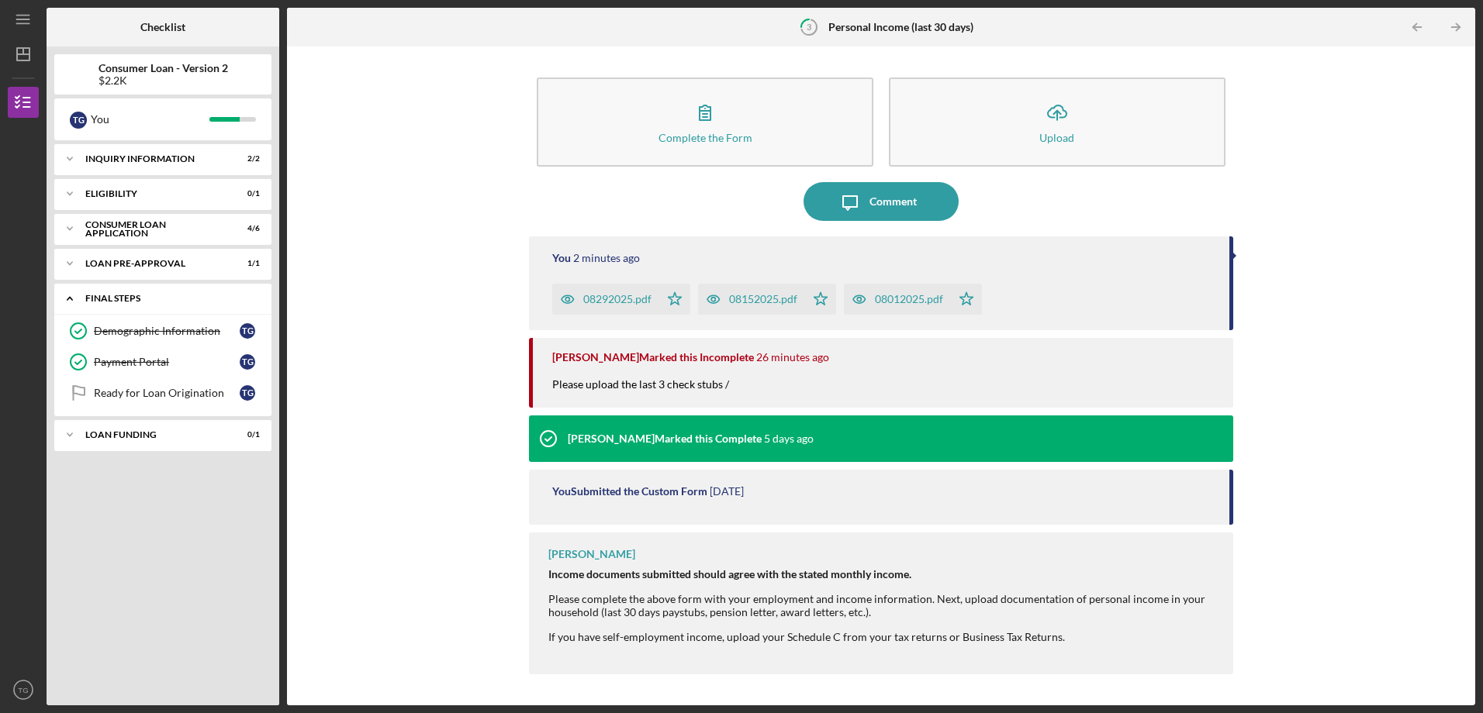
click at [95, 302] on div "FINAL STEPS" at bounding box center [168, 298] width 167 height 9
